Goal: Information Seeking & Learning: Learn about a topic

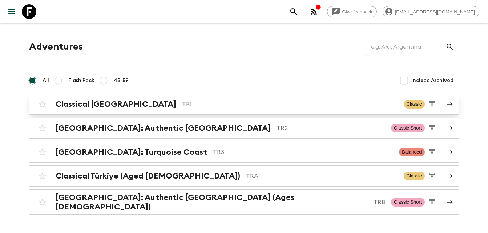
click at [108, 104] on h2 "Classical [GEOGRAPHIC_DATA]" at bounding box center [116, 104] width 121 height 9
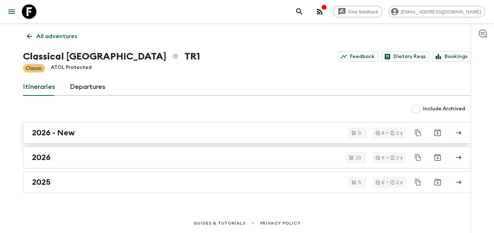
click at [80, 131] on div "2026 - New" at bounding box center [240, 132] width 416 height 9
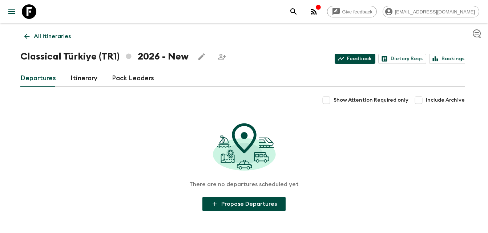
click at [371, 59] on link "Feedback" at bounding box center [355, 59] width 41 height 10
click at [73, 81] on link "Itinerary" at bounding box center [84, 78] width 27 height 17
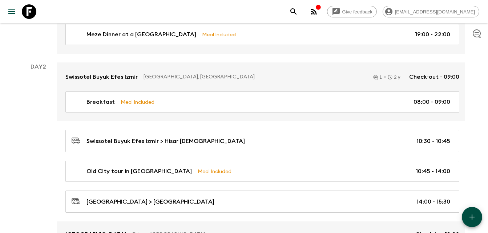
scroll to position [109, 0]
